Goal: Information Seeking & Learning: Learn about a topic

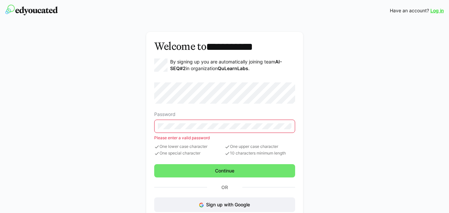
click at [132, 175] on div "**********" at bounding box center [225, 130] width 384 height 207
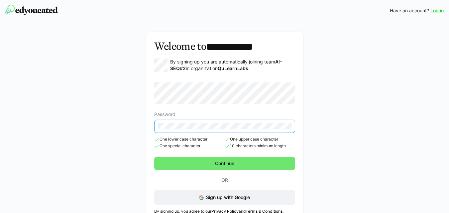
scroll to position [13, 0]
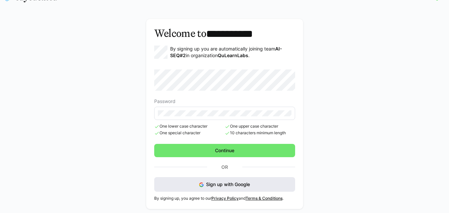
click at [230, 180] on button "Sign up with Google" at bounding box center [224, 184] width 141 height 15
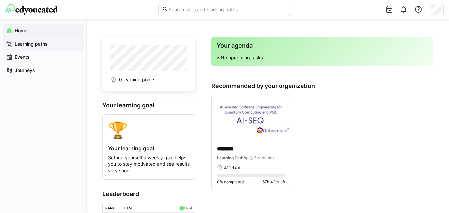
click at [0, 0] on app-navigation-label "Learning paths" at bounding box center [0, 0] width 0 height 0
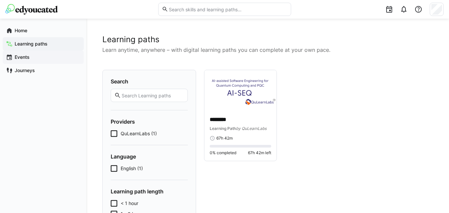
click at [0, 0] on app-navigation-label "Events" at bounding box center [0, 0] width 0 height 0
click at [0, 0] on app-navigation-label "Journeys" at bounding box center [0, 0] width 0 height 0
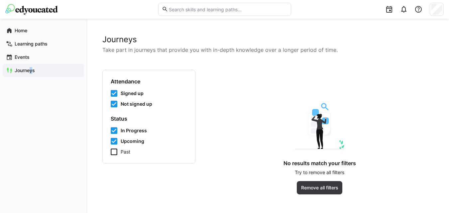
click at [0, 0] on app-navigation-label "Journeys" at bounding box center [0, 0] width 0 height 0
click at [0, 0] on app-navigation-label "Home" at bounding box center [0, 0] width 0 height 0
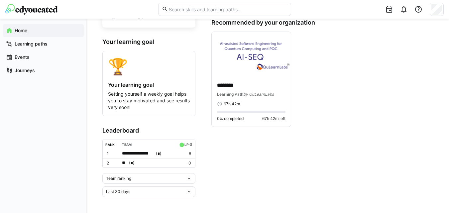
scroll to position [65, 0]
click at [168, 155] on div "**********" at bounding box center [147, 153] width 51 height 7
click at [282, 153] on div at bounding box center [224, 106] width 449 height 213
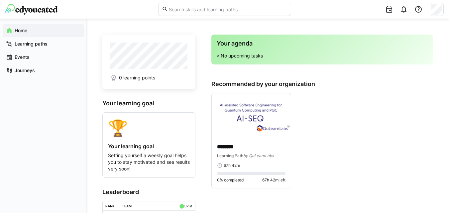
scroll to position [0, 0]
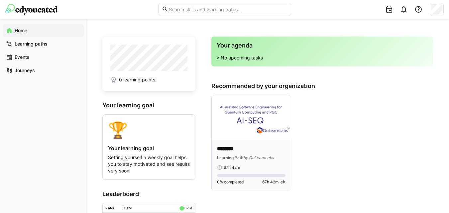
click at [250, 136] on img at bounding box center [251, 117] width 79 height 45
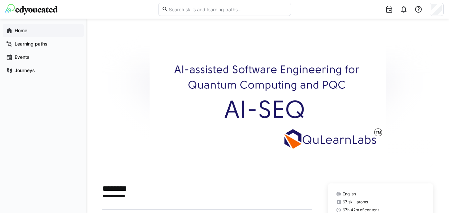
click at [31, 33] on span "Home" at bounding box center [47, 30] width 67 height 7
